Goal: Information Seeking & Learning: Learn about a topic

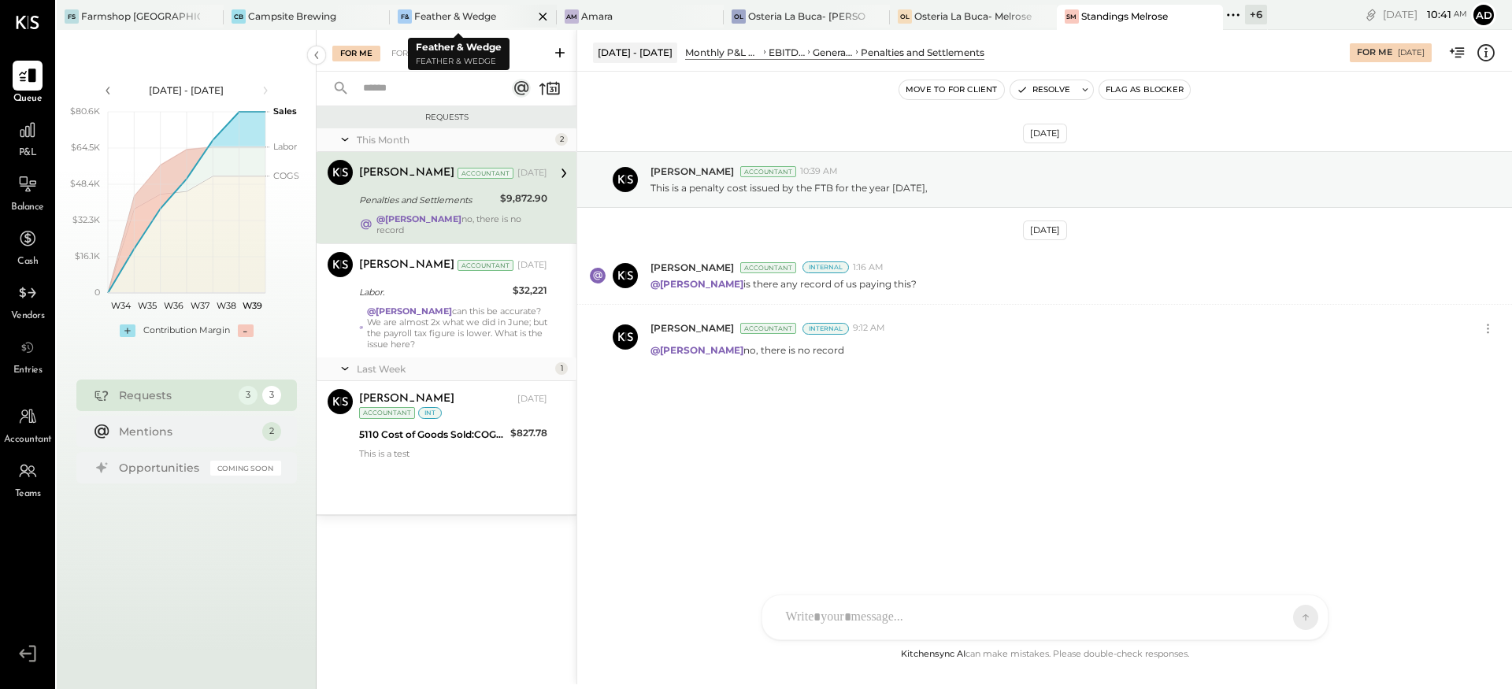
click at [456, 24] on div "F& Feather & Wedge" at bounding box center [473, 17] width 167 height 25
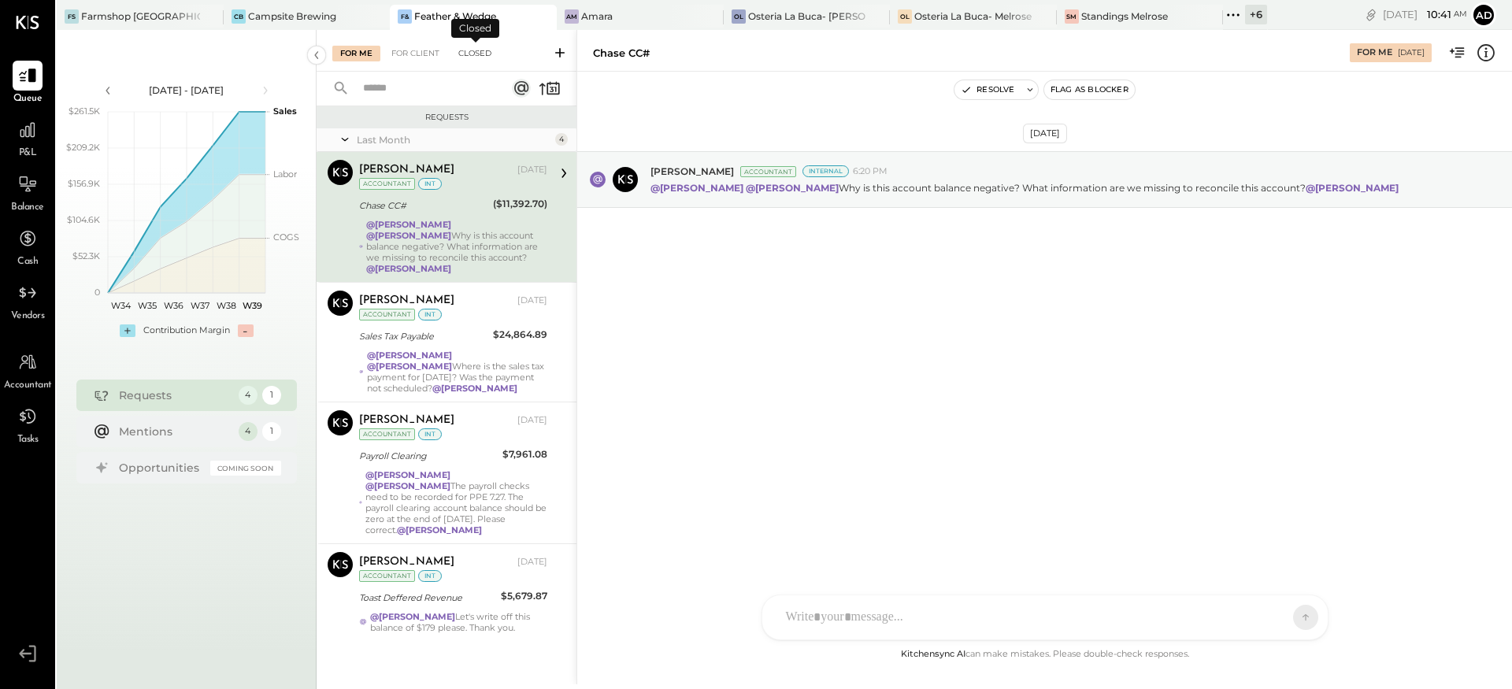
click at [467, 55] on div "Closed" at bounding box center [474, 54] width 49 height 16
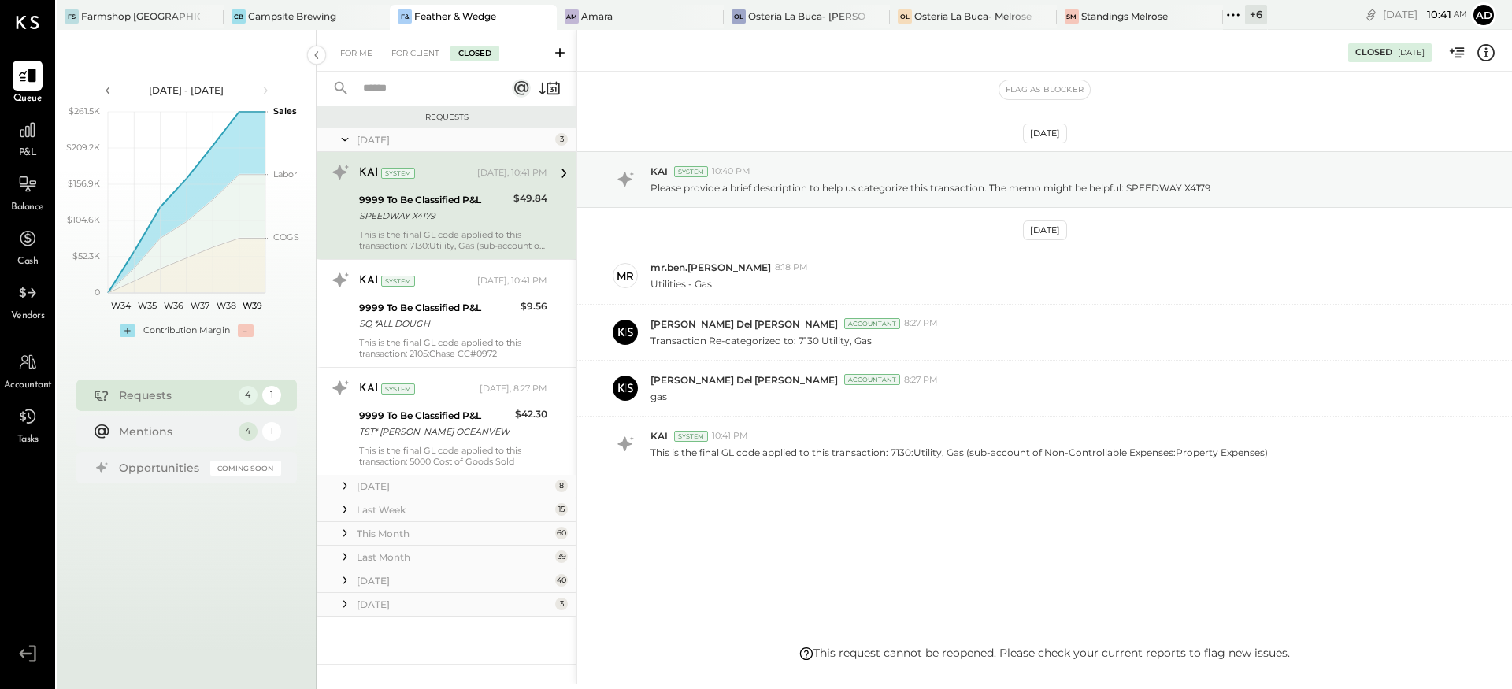
click at [350, 486] on icon at bounding box center [345, 486] width 16 height 16
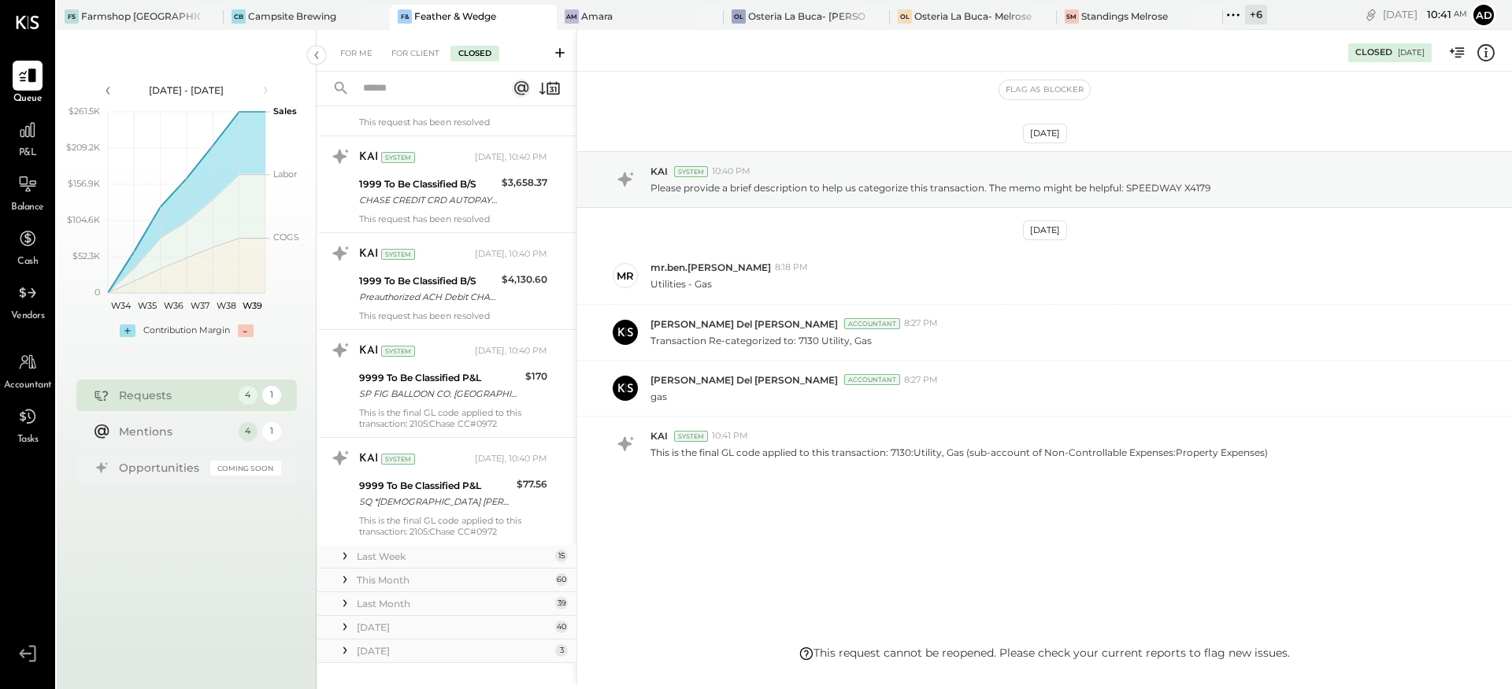
scroll to position [789, 0]
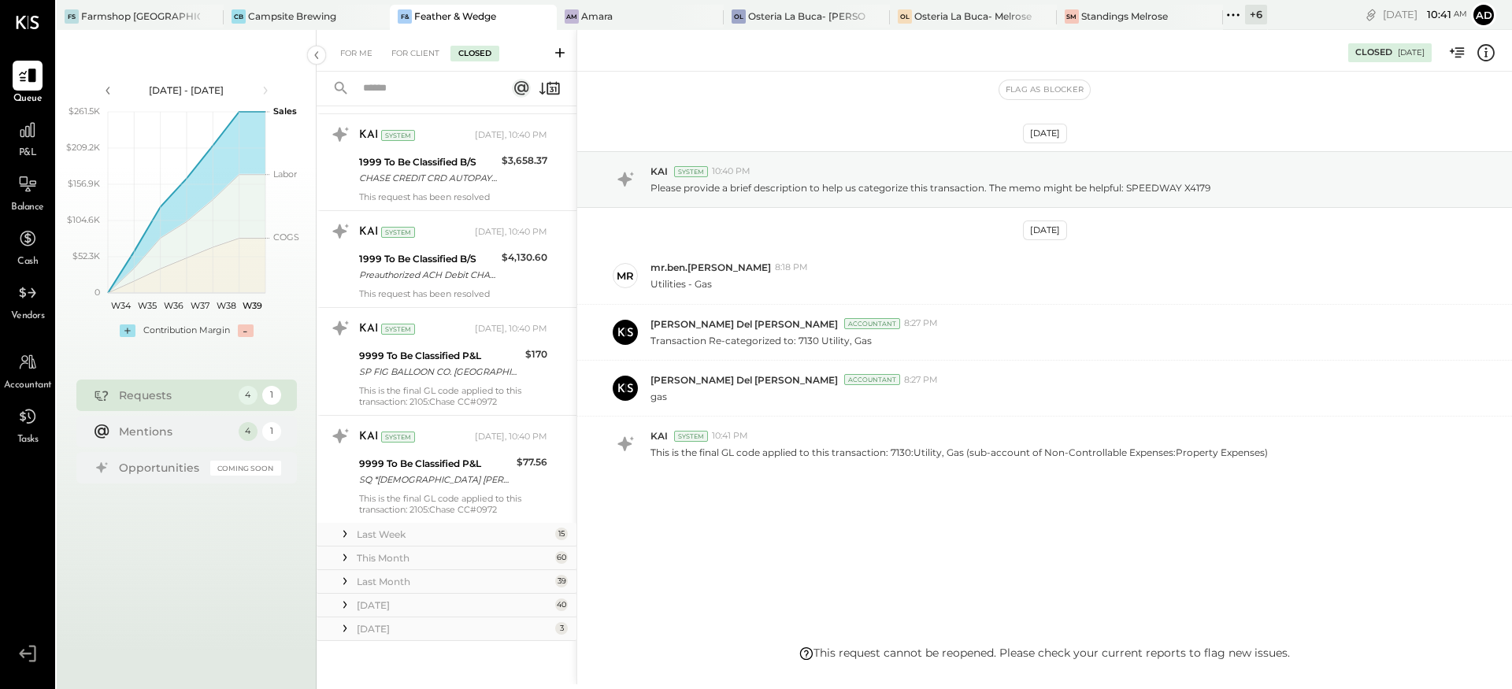
click at [347, 533] on icon at bounding box center [345, 534] width 16 height 16
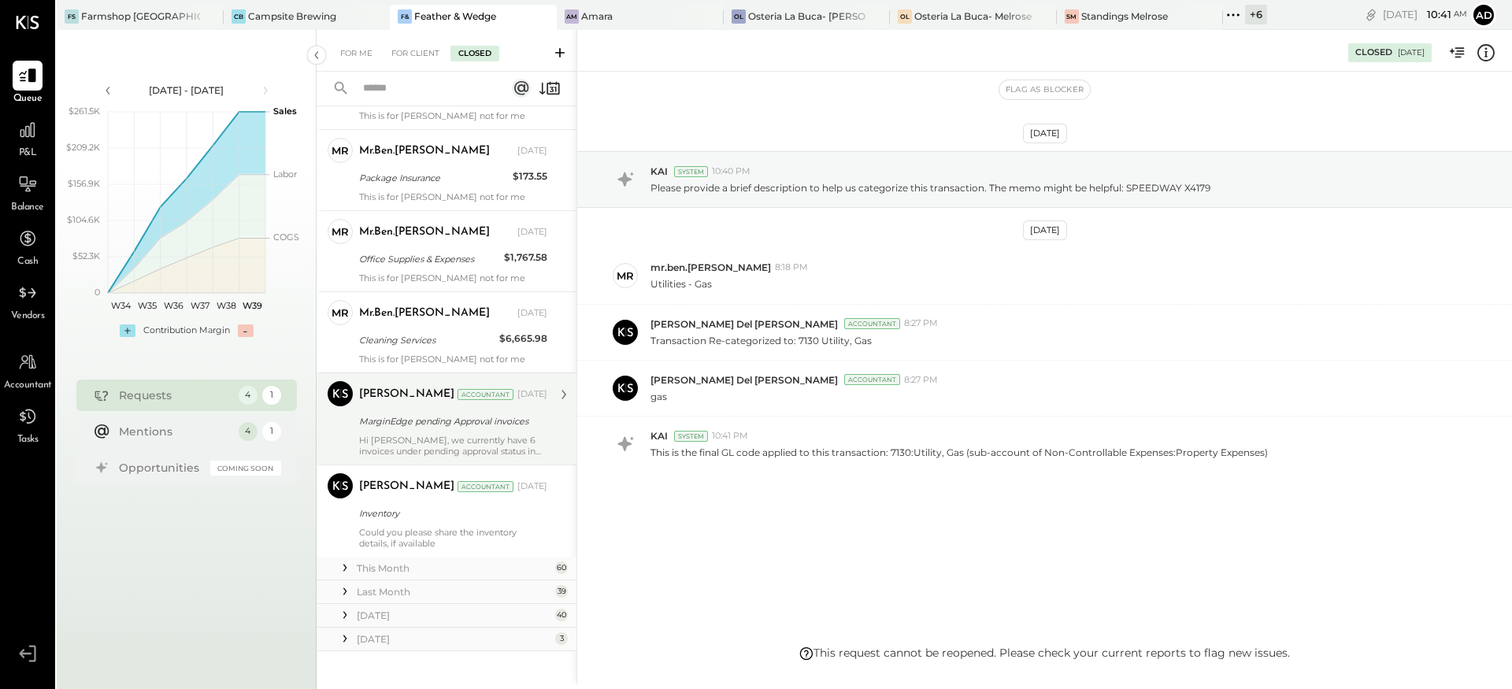
scroll to position [2167, 0]
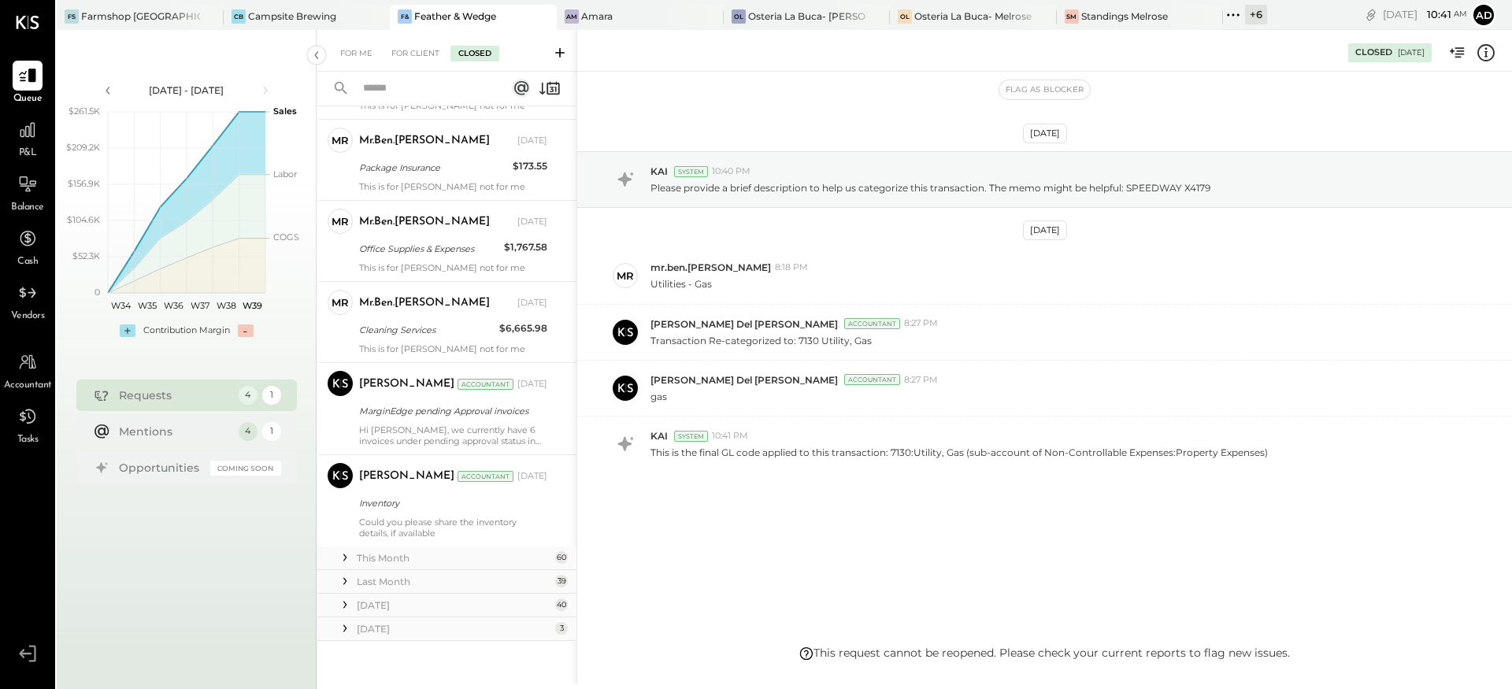
click at [346, 561] on icon at bounding box center [345, 558] width 16 height 16
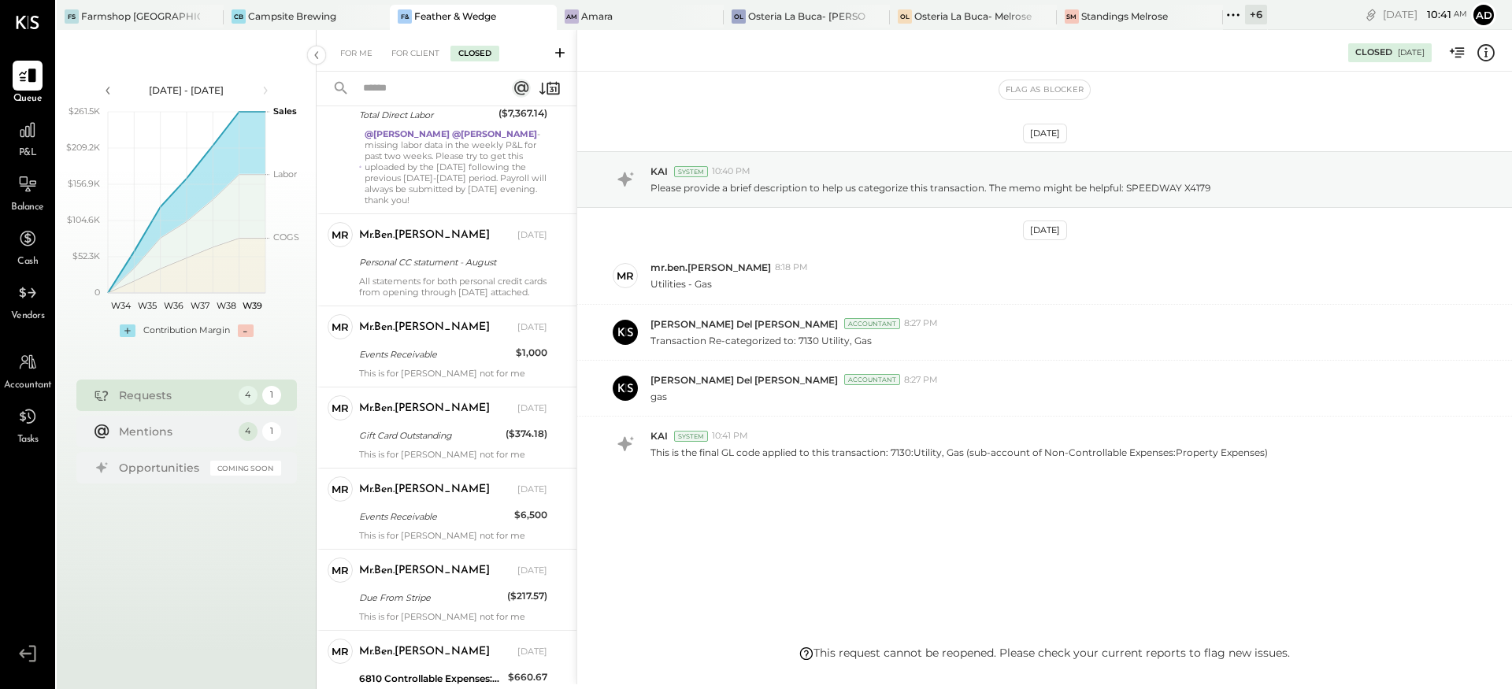
scroll to position [0, 0]
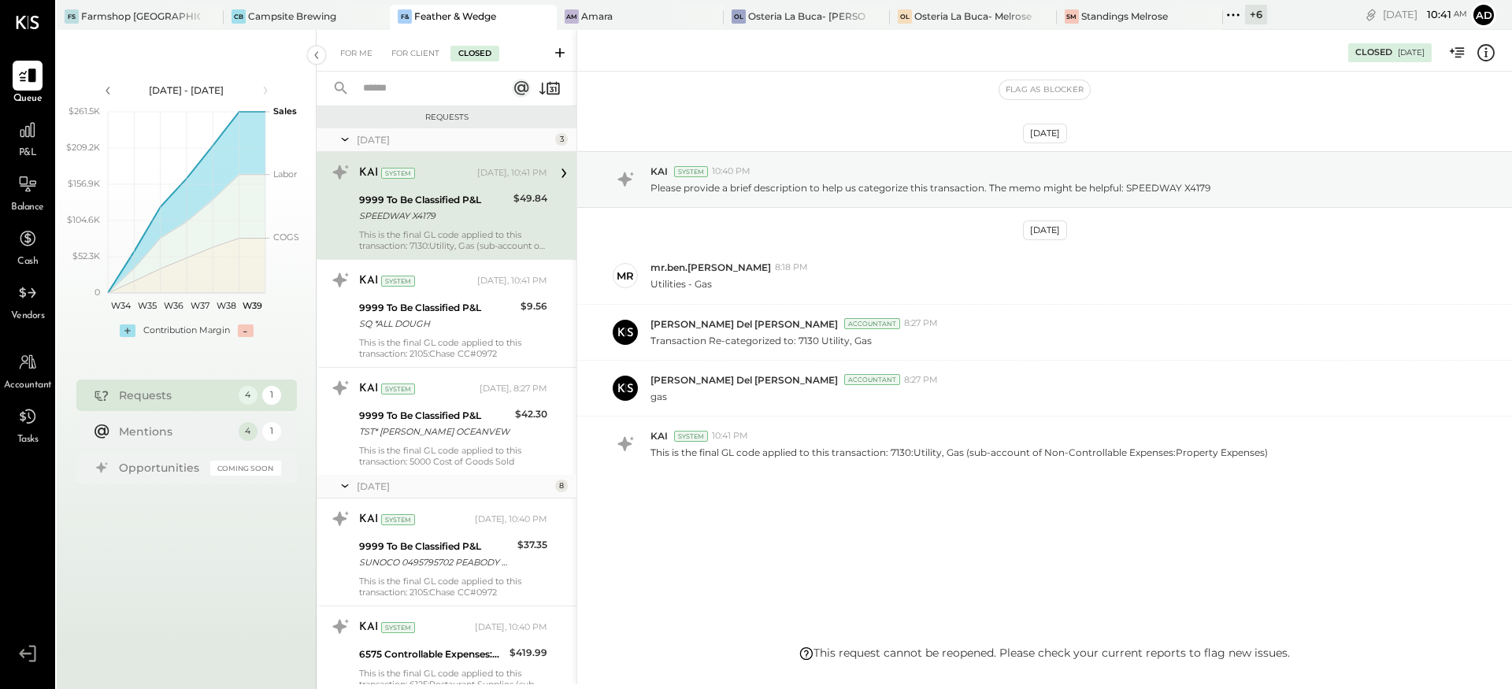
click at [376, 87] on input "text" at bounding box center [425, 89] width 143 height 26
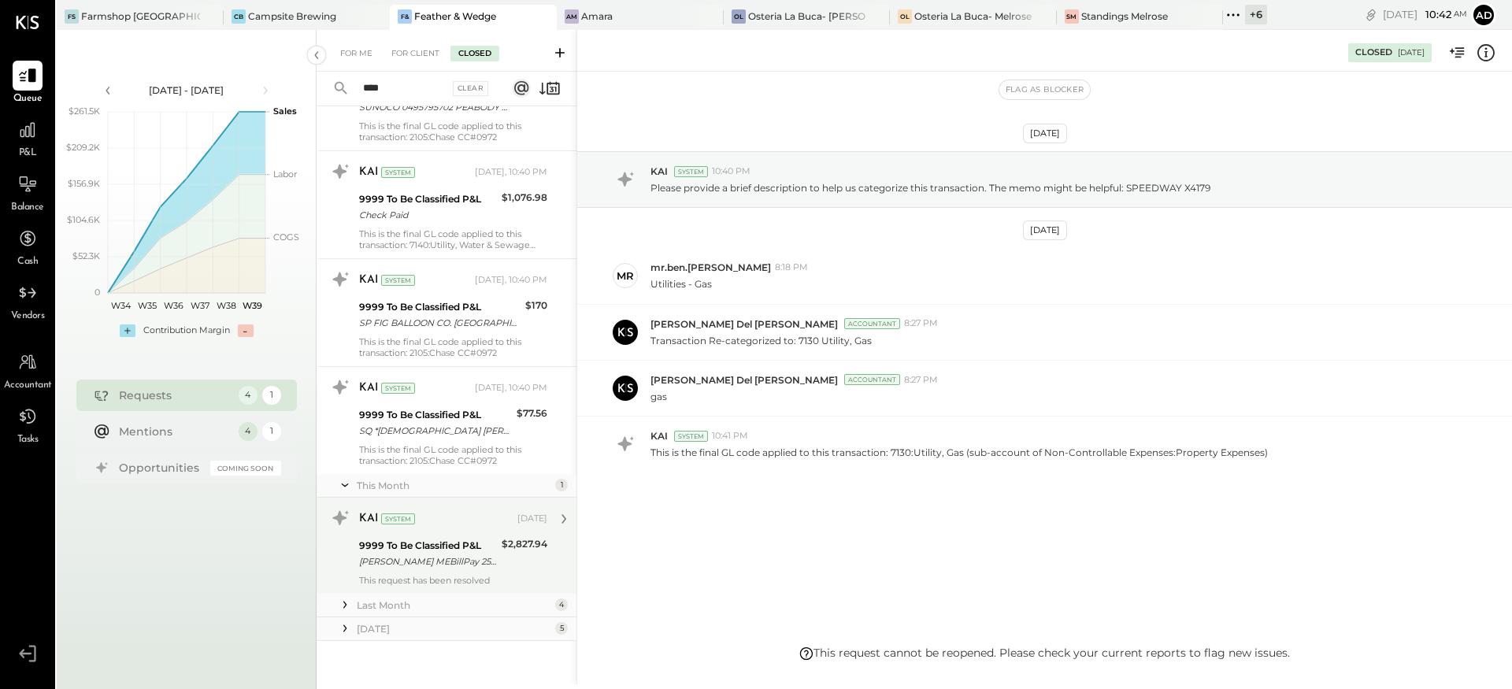
scroll to position [452, 0]
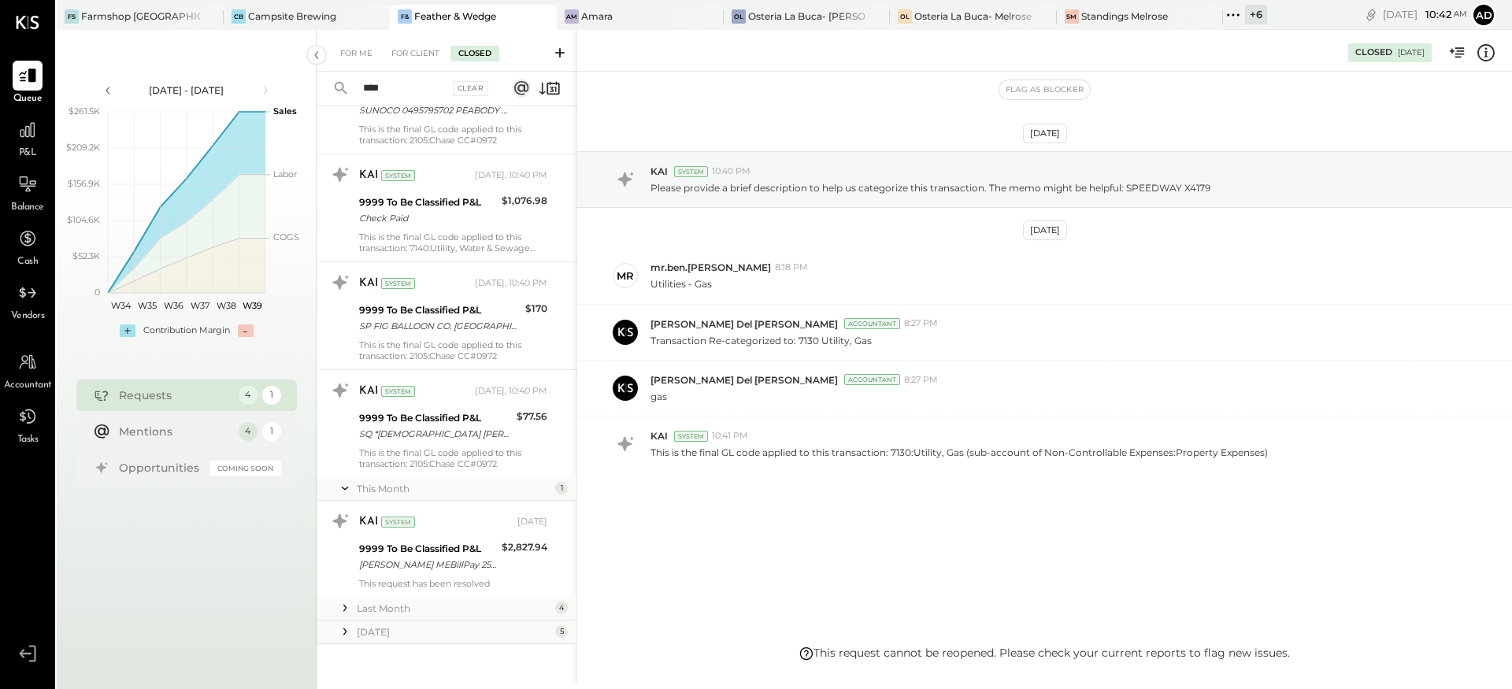
type input "****"
click at [347, 608] on icon at bounding box center [345, 608] width 16 height 16
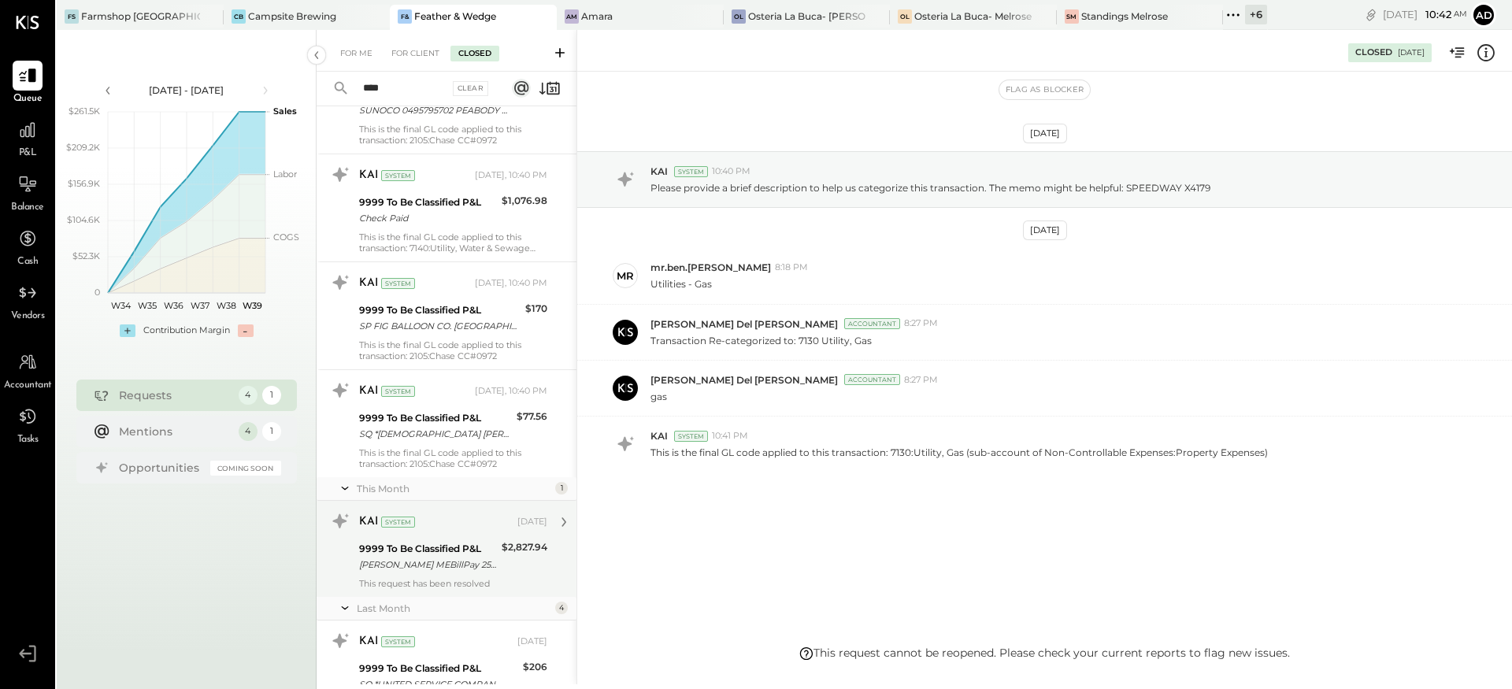
scroll to position [853, 0]
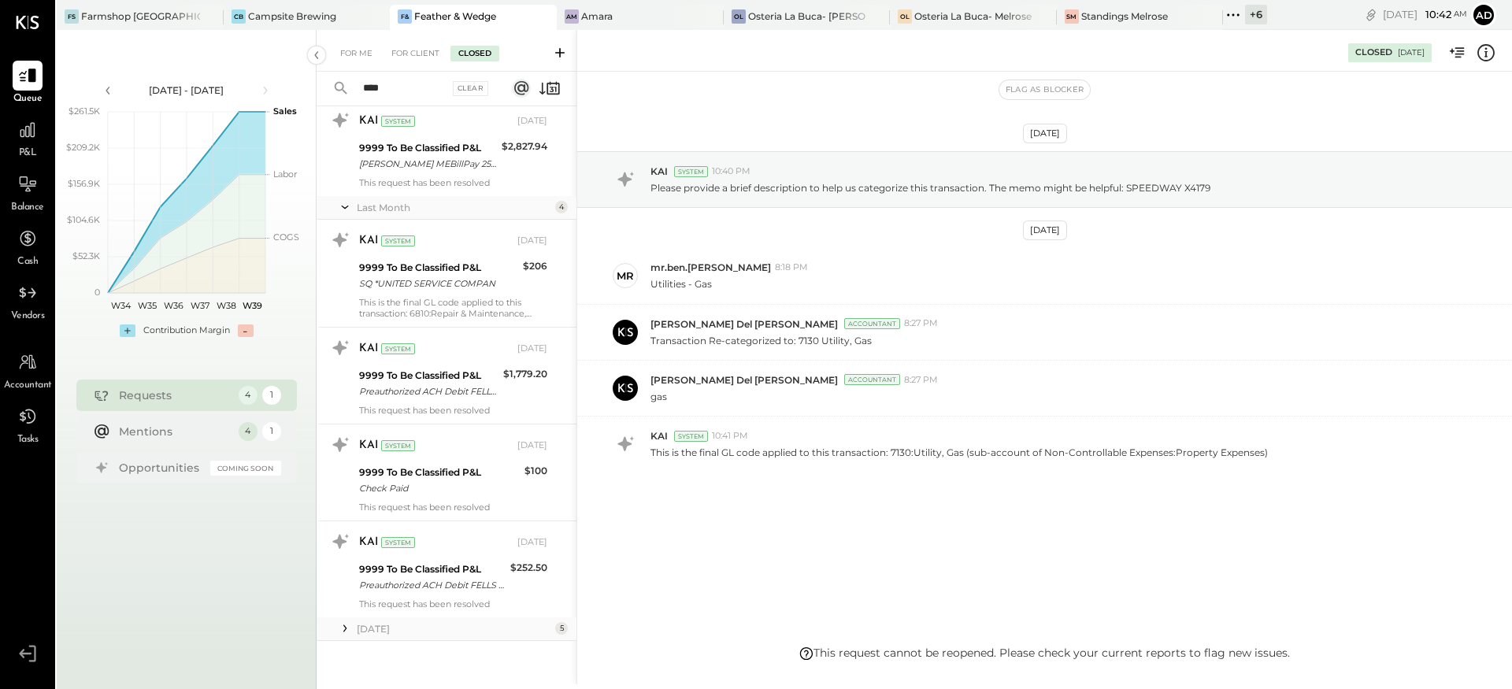
click at [343, 632] on icon at bounding box center [345, 628] width 16 height 16
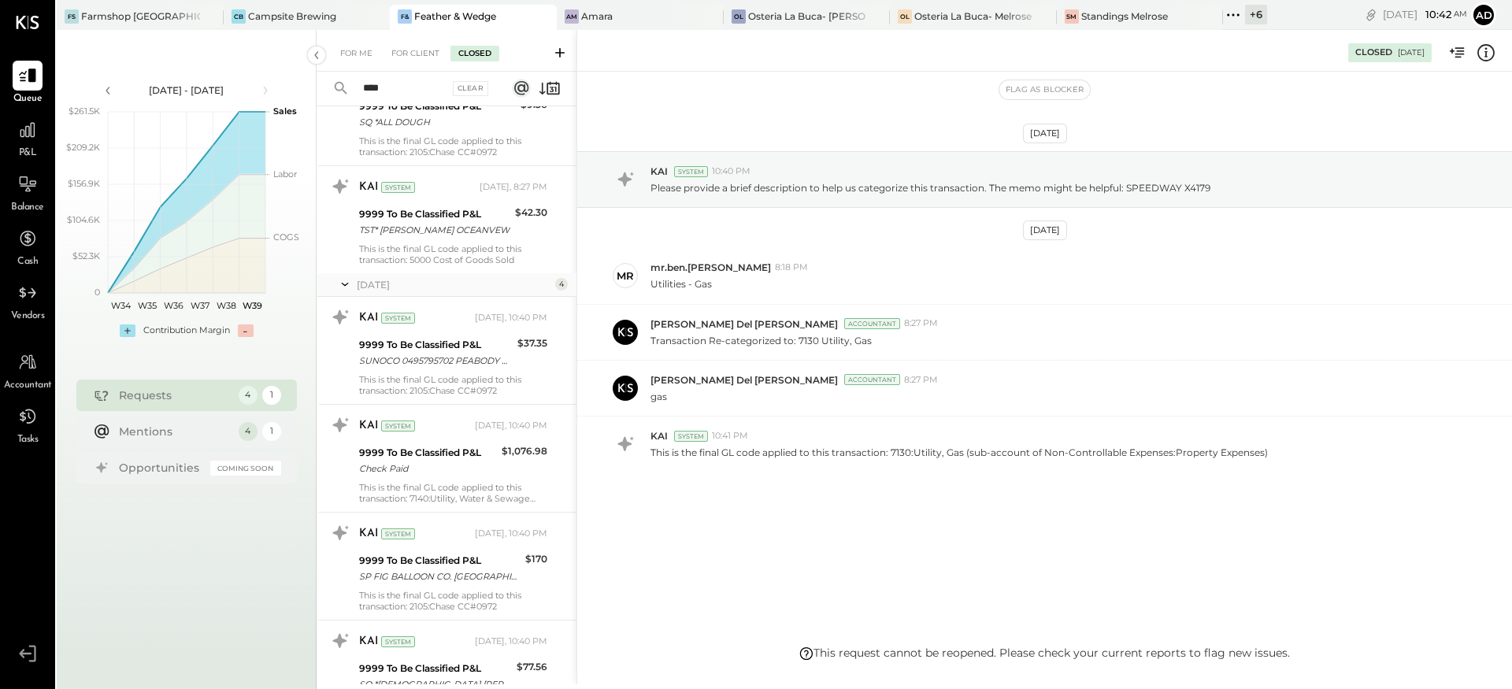
scroll to position [0, 0]
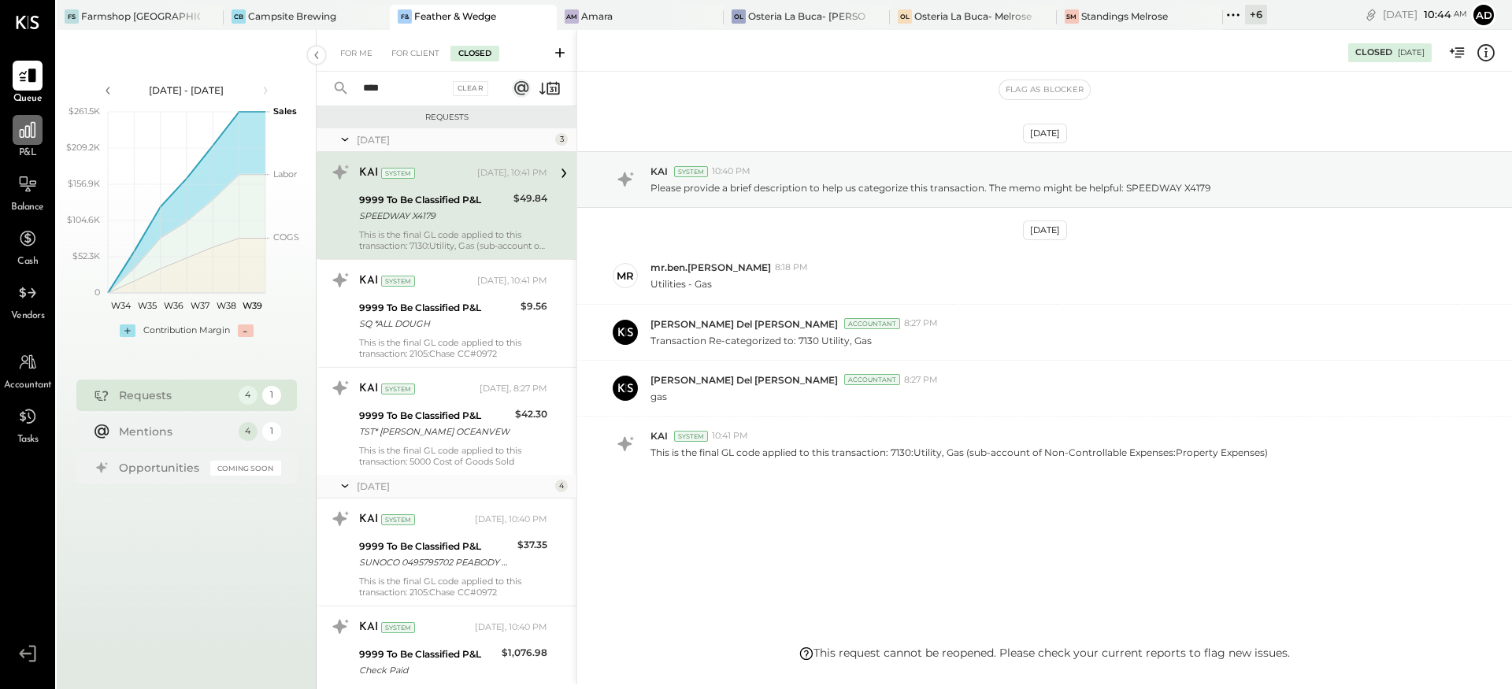
click at [29, 131] on icon at bounding box center [28, 130] width 16 height 16
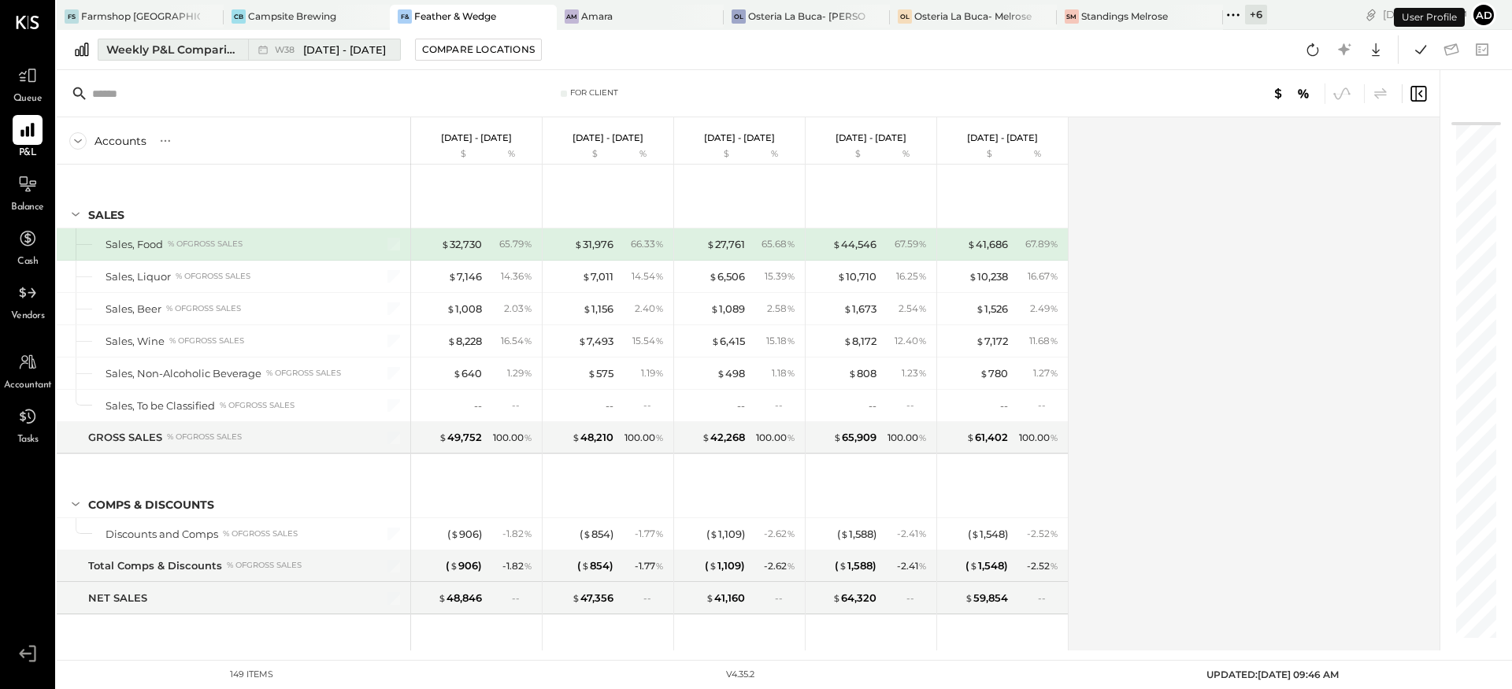
click at [188, 54] on div "Weekly P&L Comparison" at bounding box center [172, 50] width 132 height 16
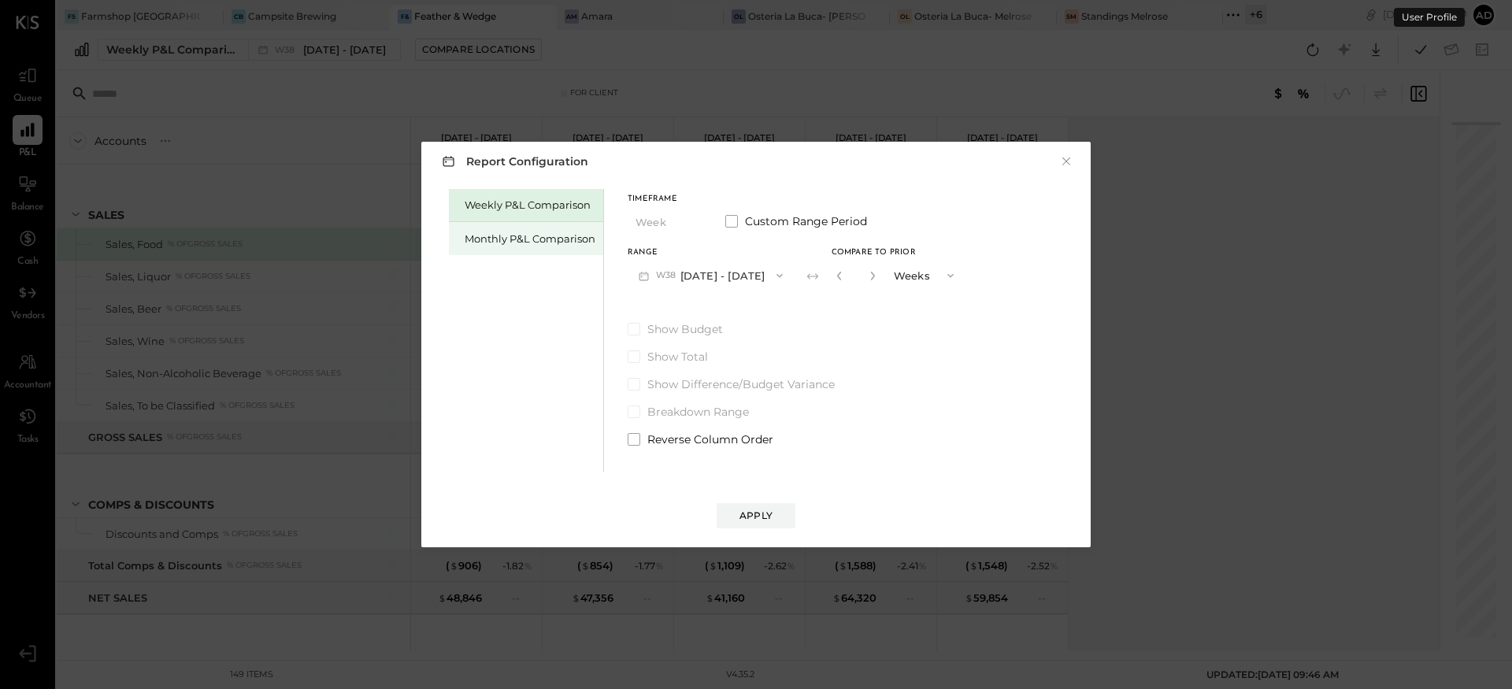
click at [548, 233] on div "Monthly P&L Comparison" at bounding box center [530, 238] width 131 height 15
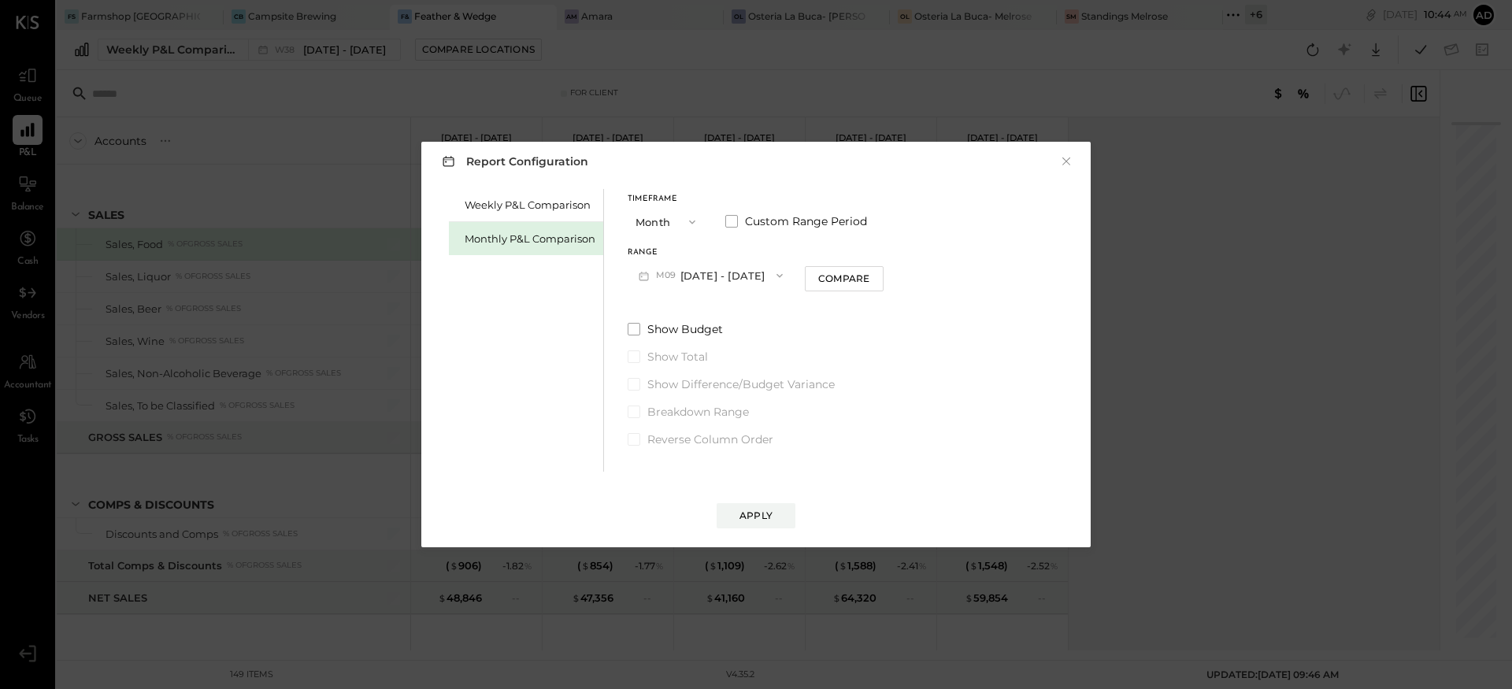
click at [765, 272] on span "button" at bounding box center [775, 275] width 20 height 13
click at [731, 317] on span "[DATE] - [DATE]" at bounding box center [704, 310] width 75 height 13
click at [818, 276] on div "Compare" at bounding box center [843, 278] width 51 height 13
click at [870, 274] on icon "button" at bounding box center [872, 276] width 4 height 9
type input "*"
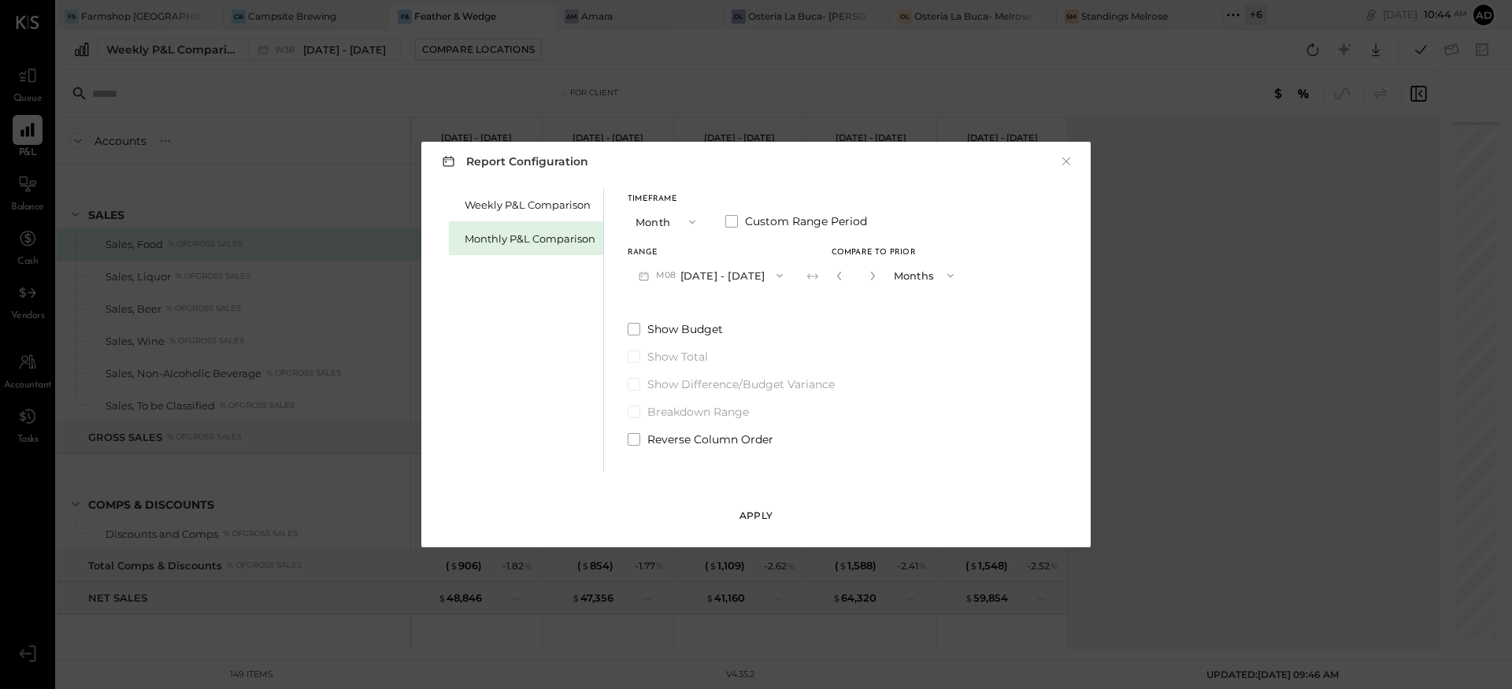
click at [761, 507] on button "Apply" at bounding box center [756, 515] width 79 height 25
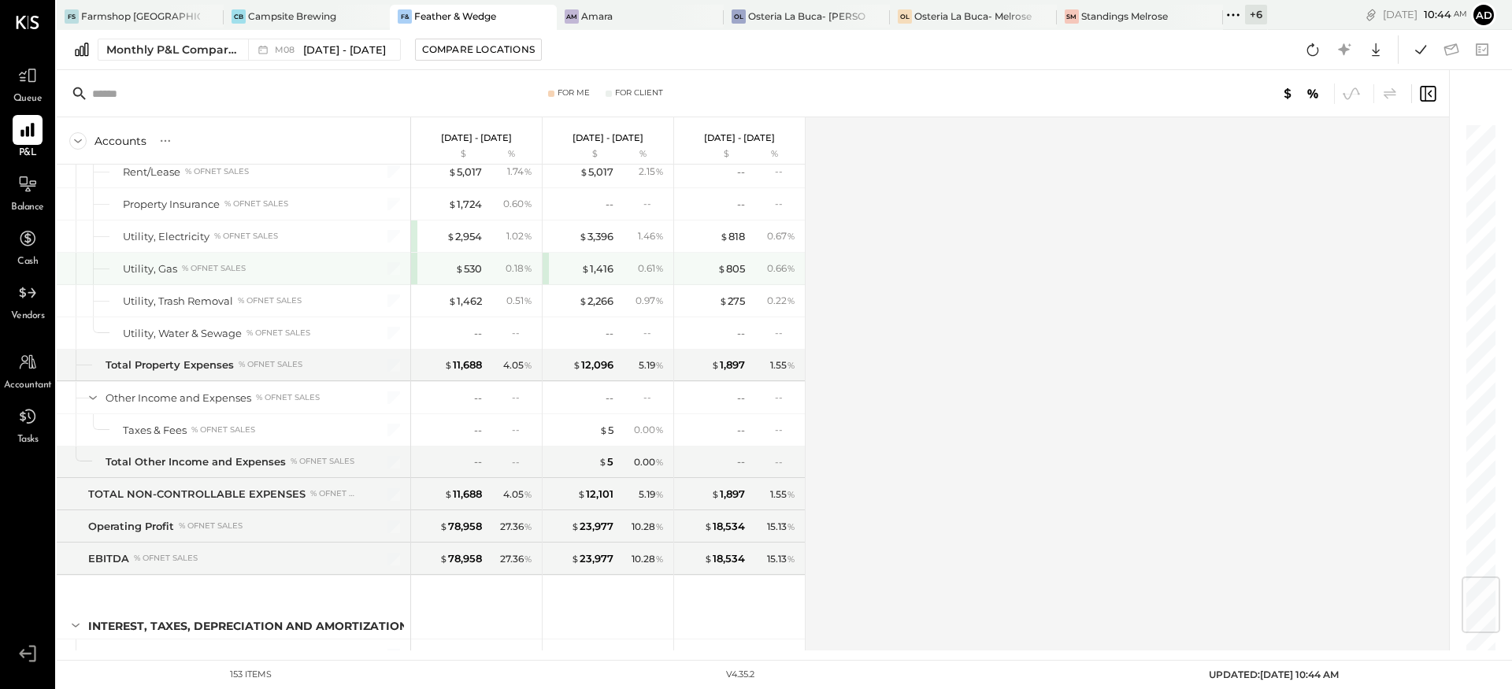
scroll to position [3845, 0]
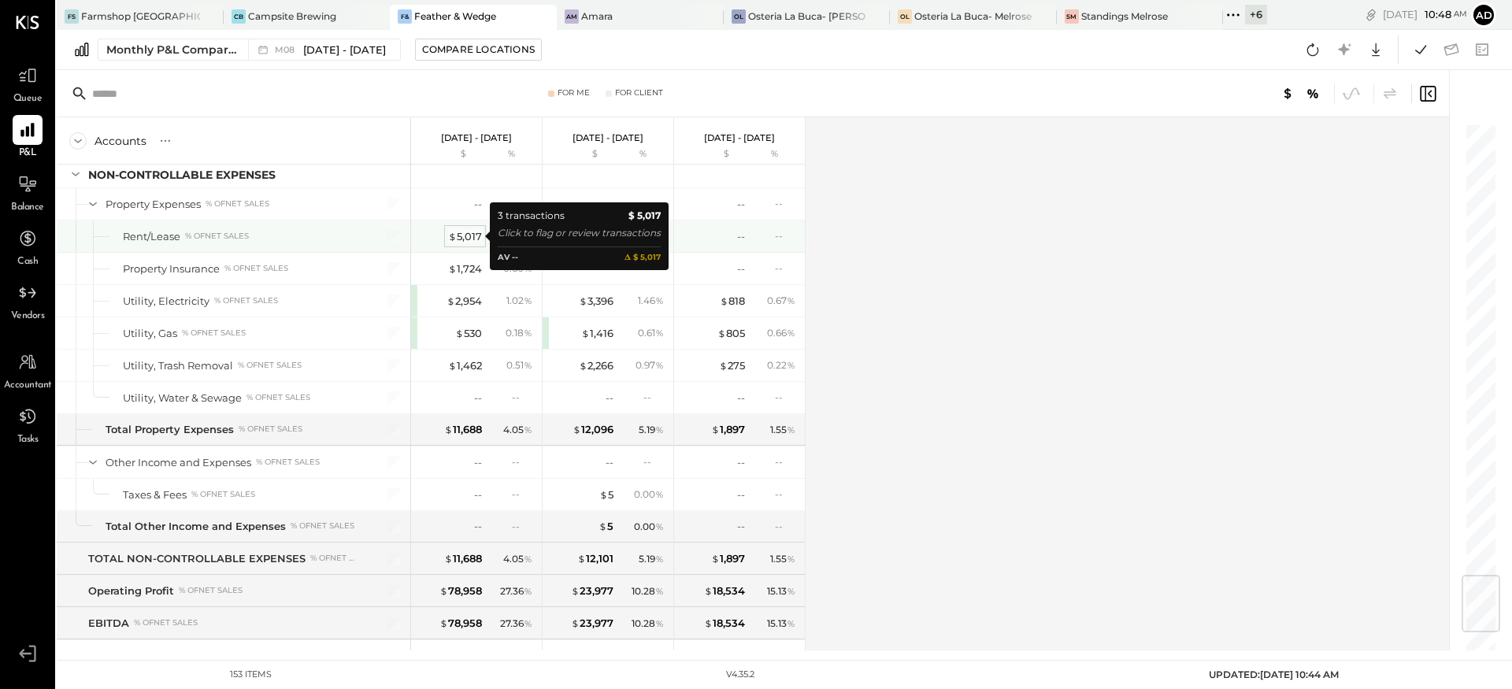
click at [458, 234] on div "$ 5,017" at bounding box center [465, 236] width 34 height 15
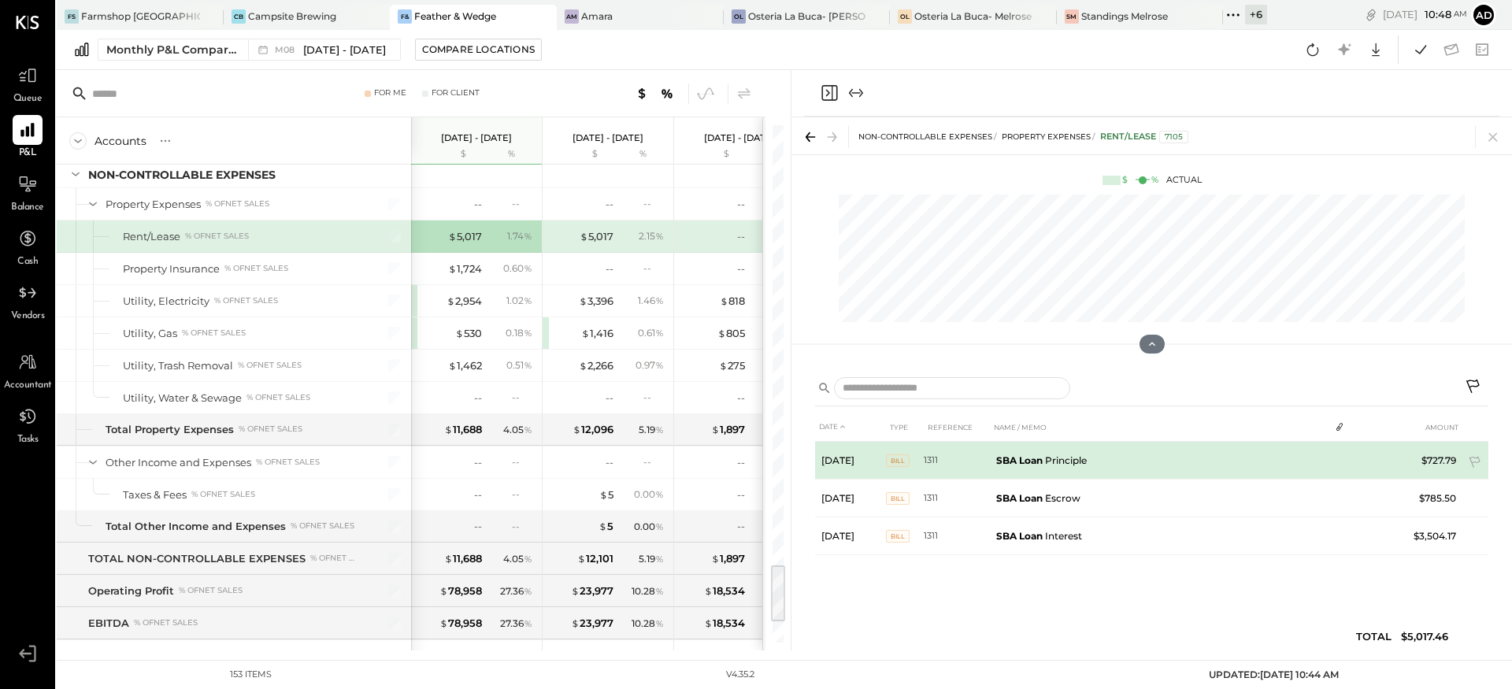
click at [987, 463] on td "1311" at bounding box center [957, 461] width 66 height 38
